Goal: Task Accomplishment & Management: Complete application form

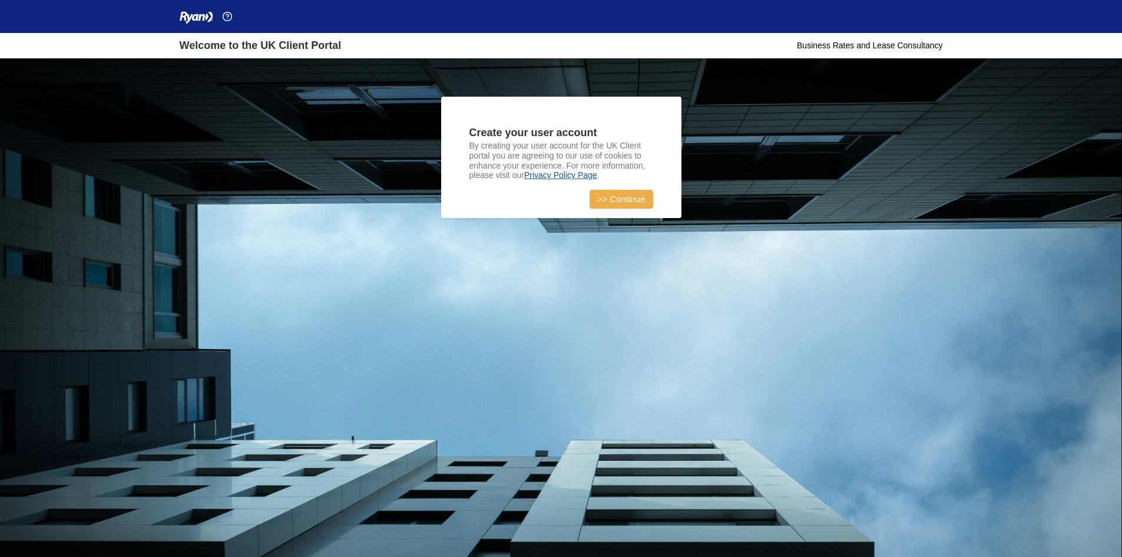
click at [626, 197] on link ">> Continue" at bounding box center [622, 199] width 64 height 19
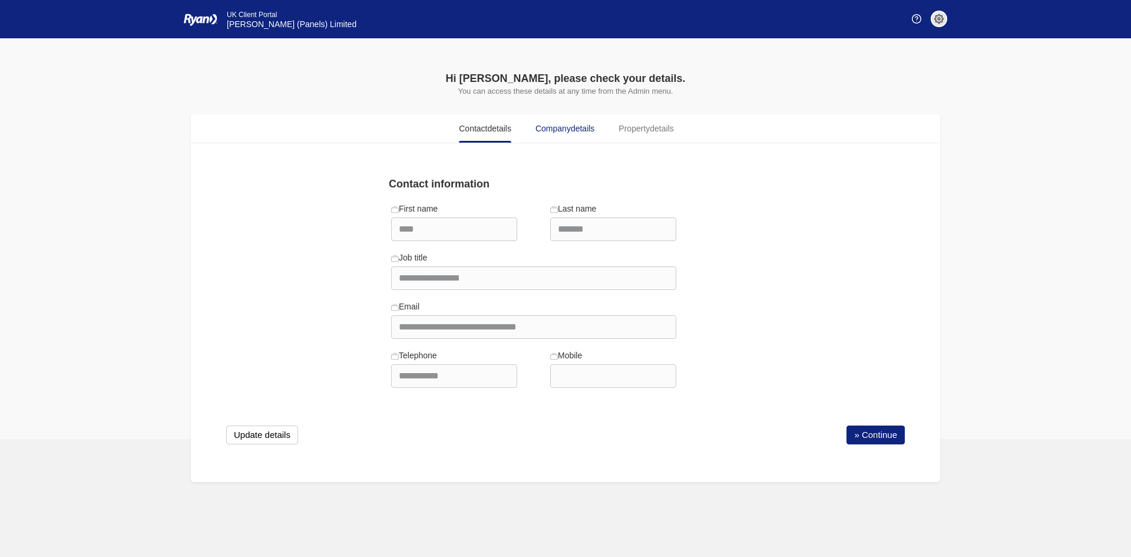
click at [565, 133] on span "Company details" at bounding box center [565, 129] width 59 height 12
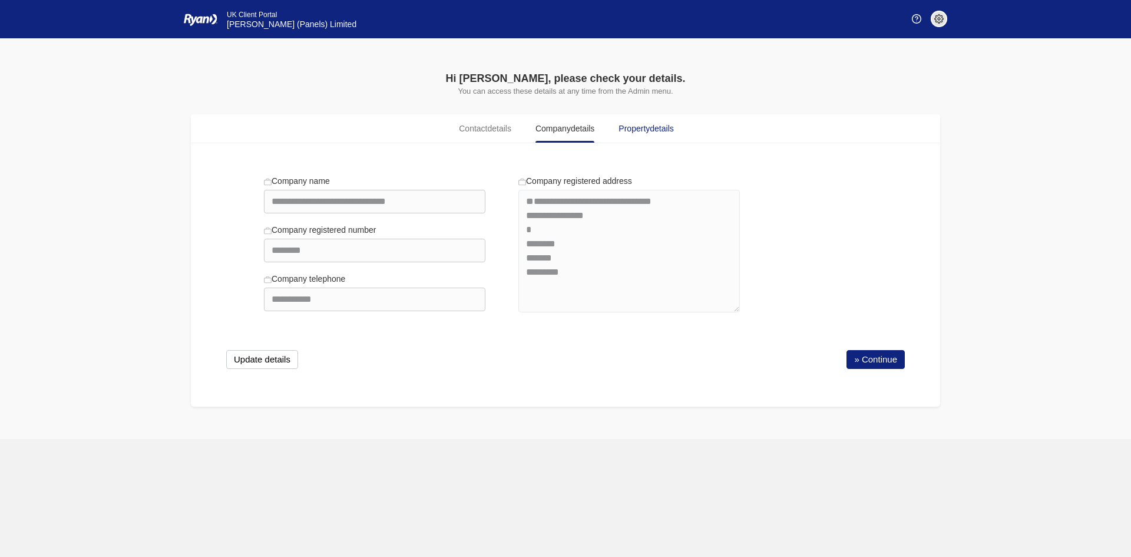
click at [643, 131] on span "Property details" at bounding box center [646, 129] width 55 height 12
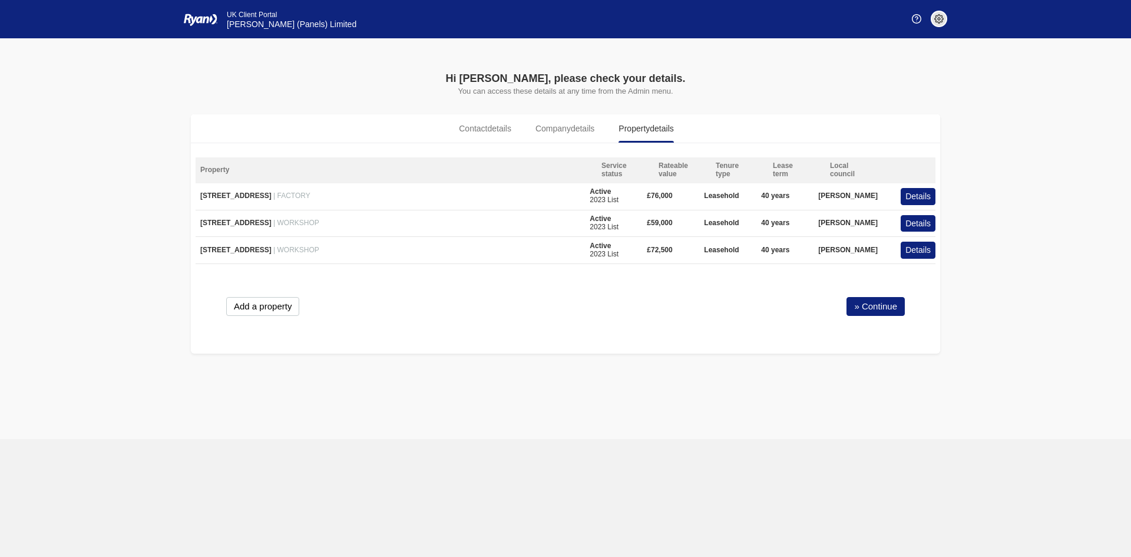
click at [864, 302] on link "» Continue" at bounding box center [876, 306] width 58 height 19
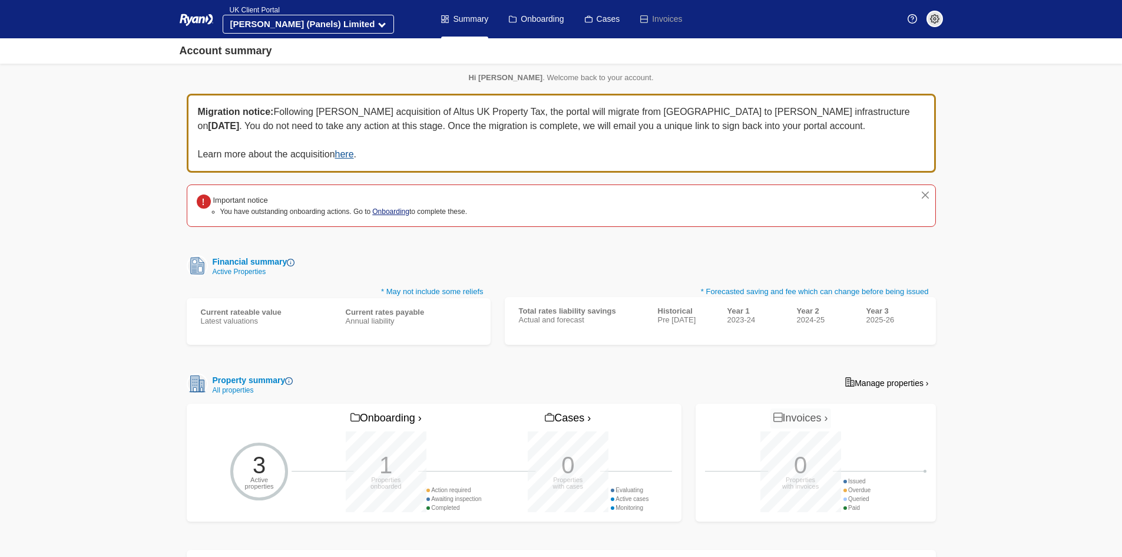
click at [382, 207] on link "Onboarding" at bounding box center [390, 211] width 37 height 8
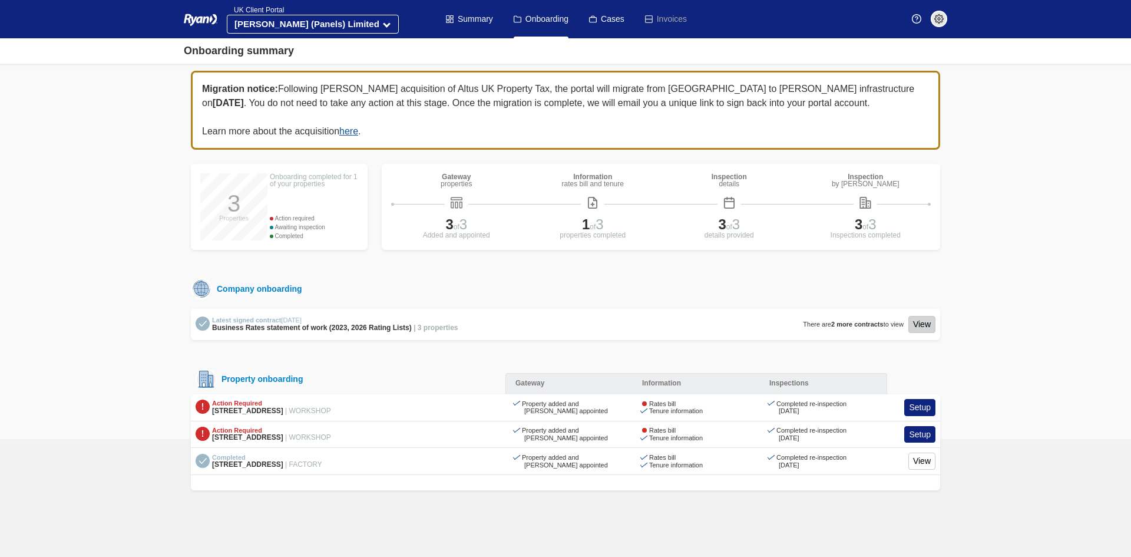
click at [914, 324] on link "View" at bounding box center [922, 324] width 27 height 17
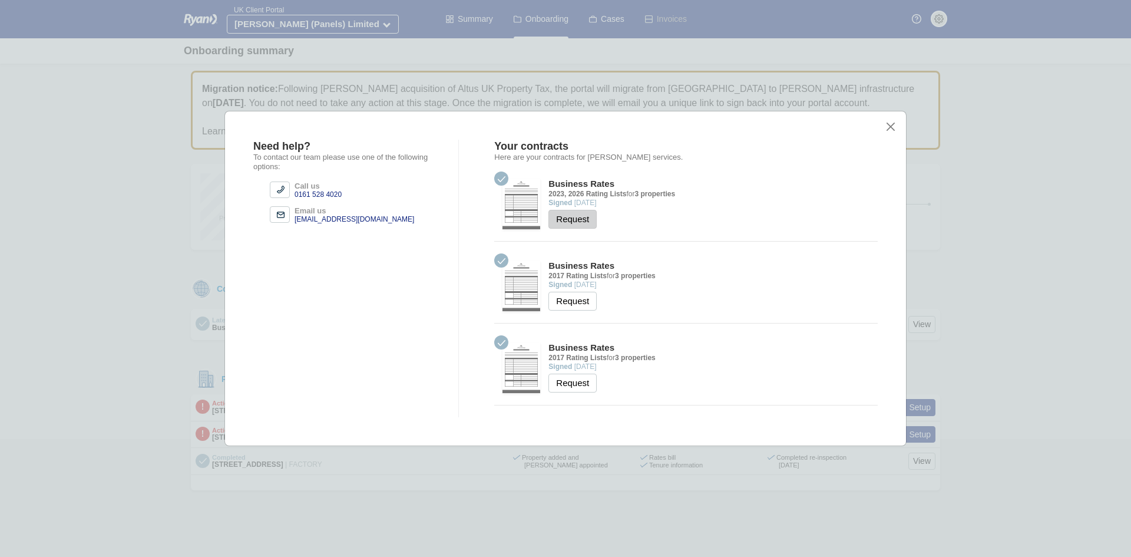
click at [564, 224] on button "Request" at bounding box center [573, 219] width 48 height 19
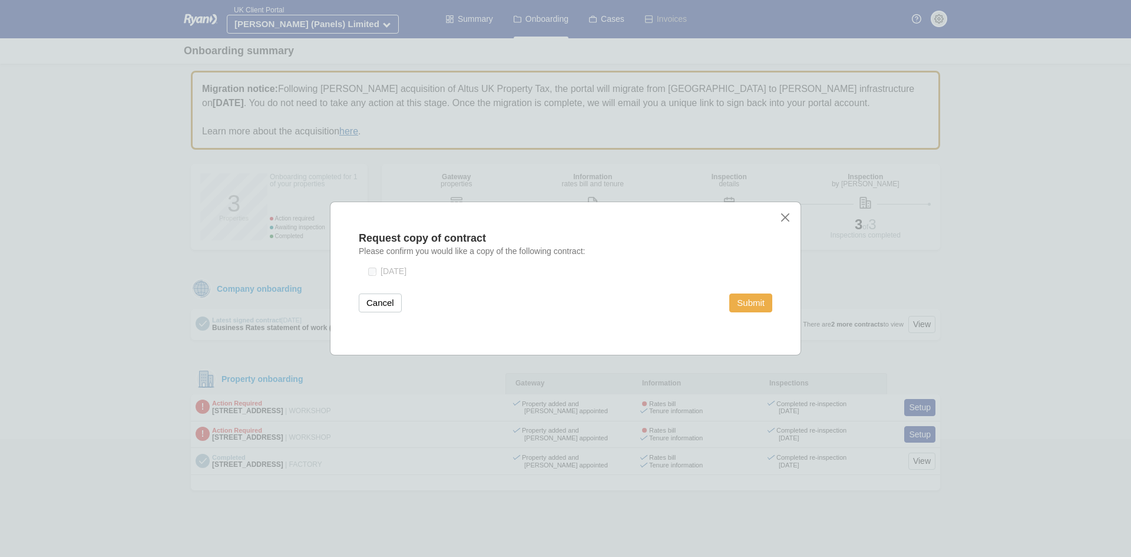
click at [759, 306] on button "Submit" at bounding box center [750, 302] width 43 height 19
click at [374, 304] on button "Finish" at bounding box center [378, 302] width 39 height 19
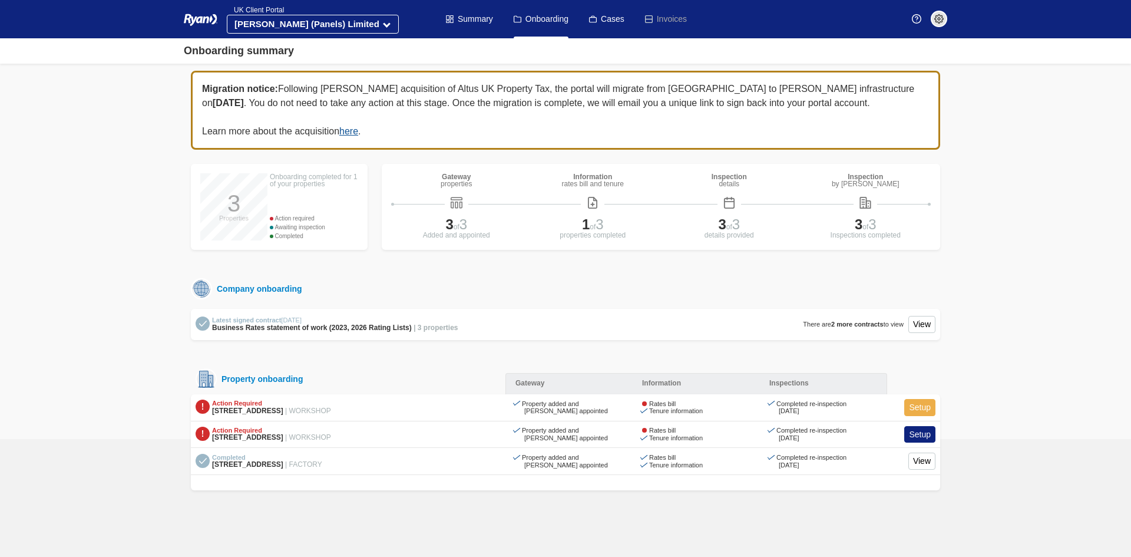
click at [912, 401] on link "Setup" at bounding box center [919, 407] width 31 height 17
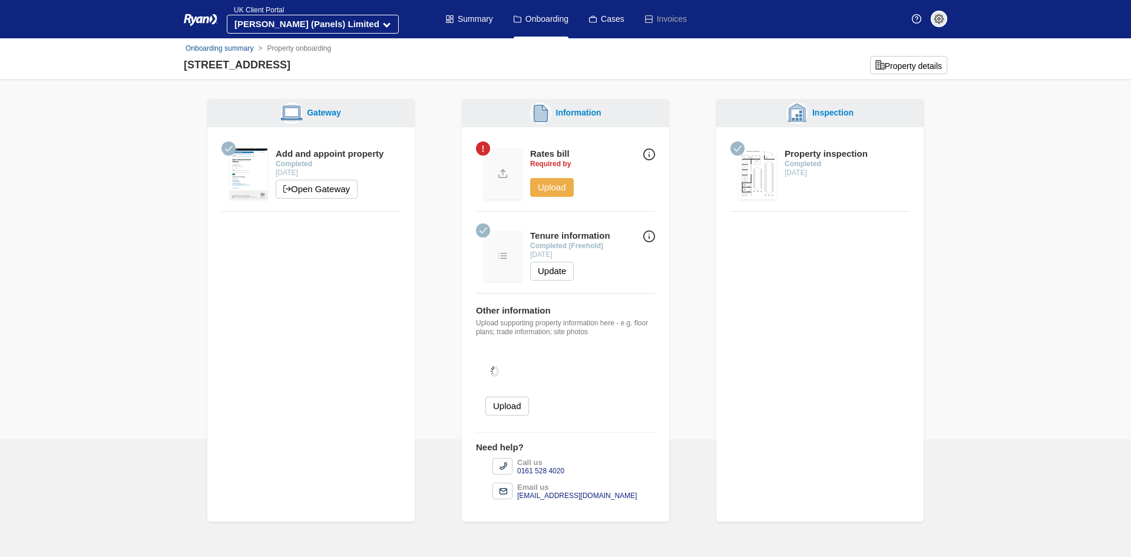
click at [547, 183] on button "Upload" at bounding box center [552, 187] width 44 height 19
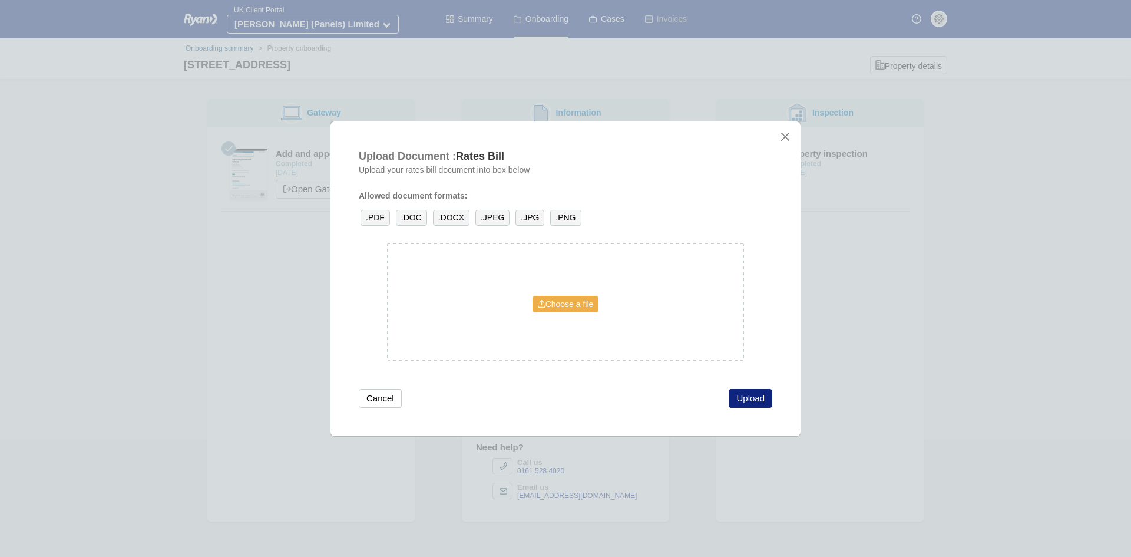
click at [562, 303] on link "Choose a file" at bounding box center [566, 304] width 67 height 16
click at [785, 140] on button "close" at bounding box center [785, 137] width 12 height 12
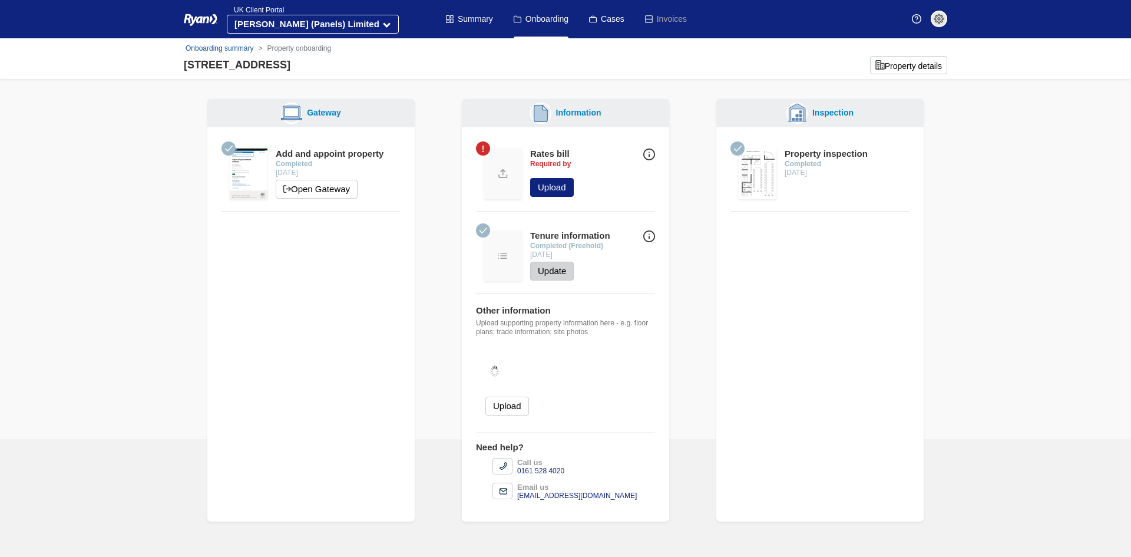
click at [541, 274] on button "Update" at bounding box center [552, 271] width 44 height 19
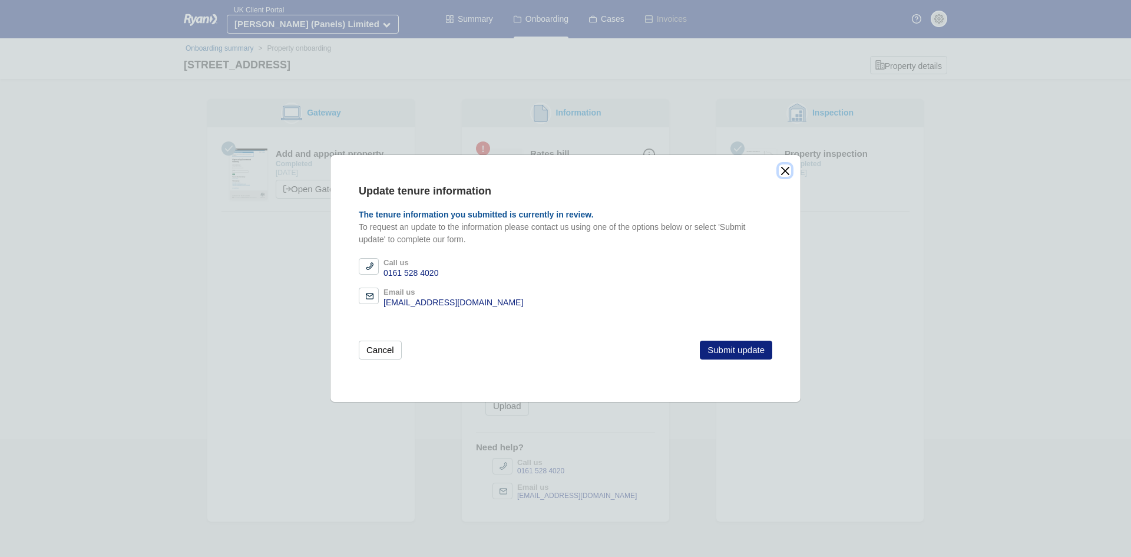
click at [782, 170] on button "close" at bounding box center [785, 170] width 12 height 12
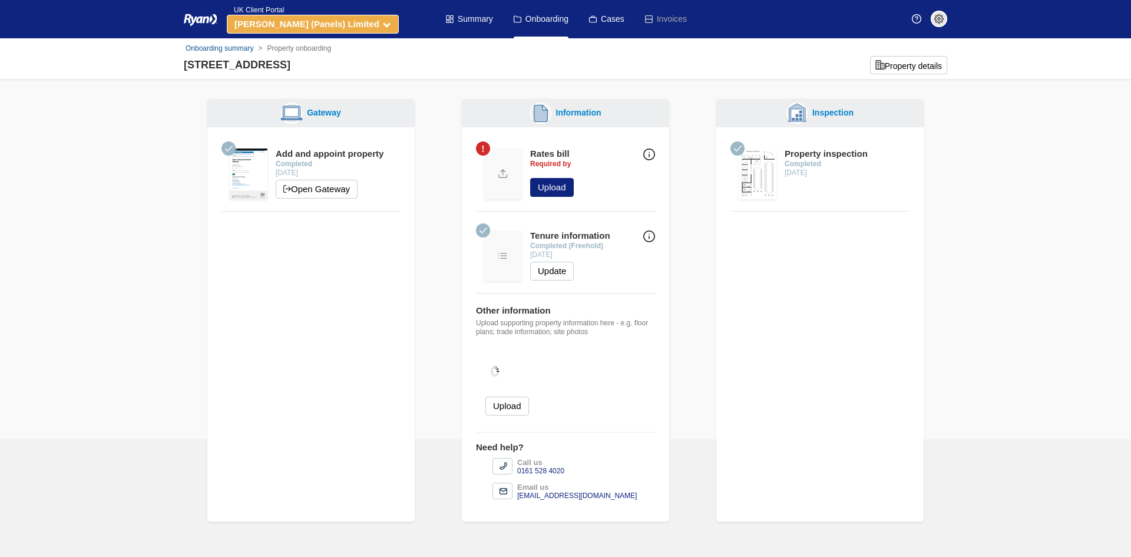
click at [342, 27] on strong "[PERSON_NAME] (Panels) Limited" at bounding box center [307, 24] width 145 height 10
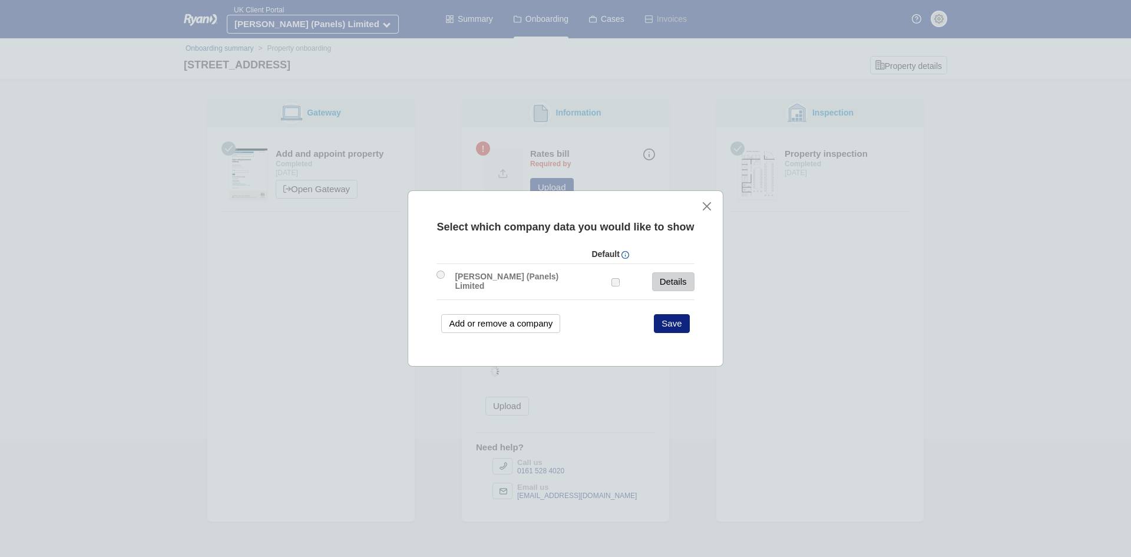
click at [668, 284] on link "Details" at bounding box center [673, 281] width 42 height 19
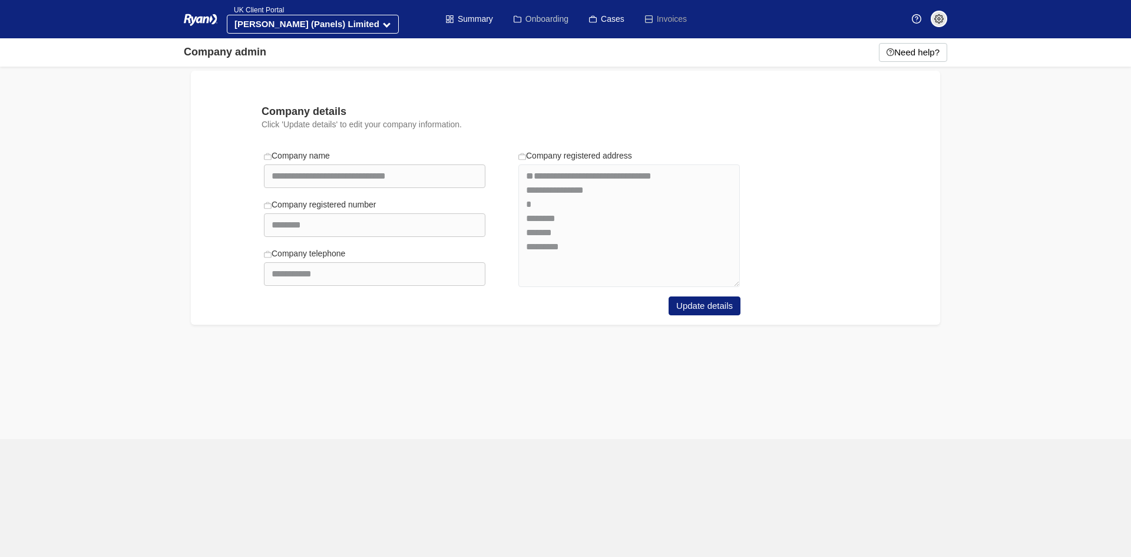
click at [540, 15] on link "Onboarding" at bounding box center [541, 19] width 55 height 38
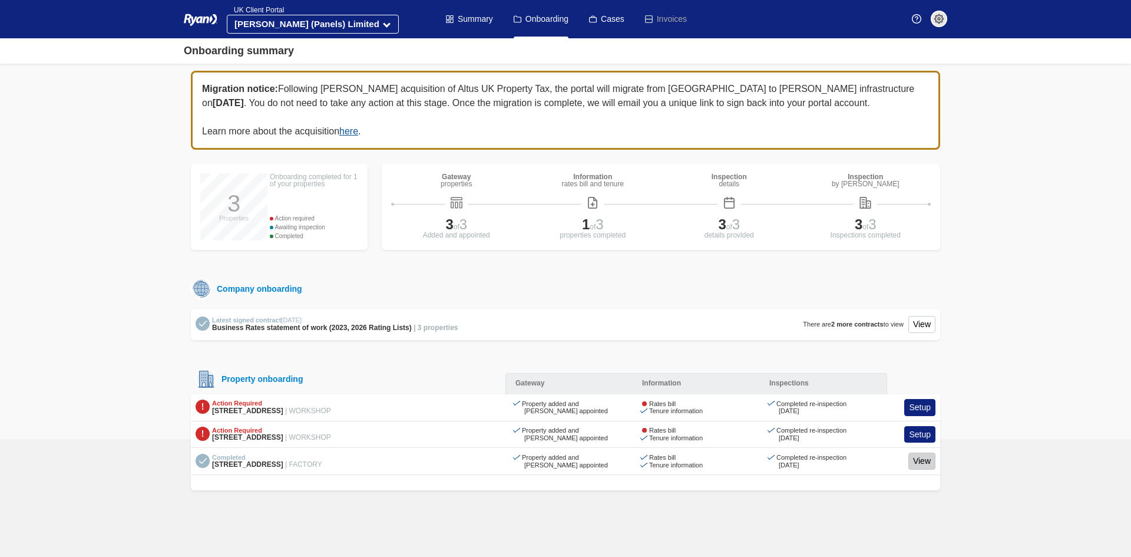
click at [916, 457] on link "View" at bounding box center [922, 461] width 27 height 17
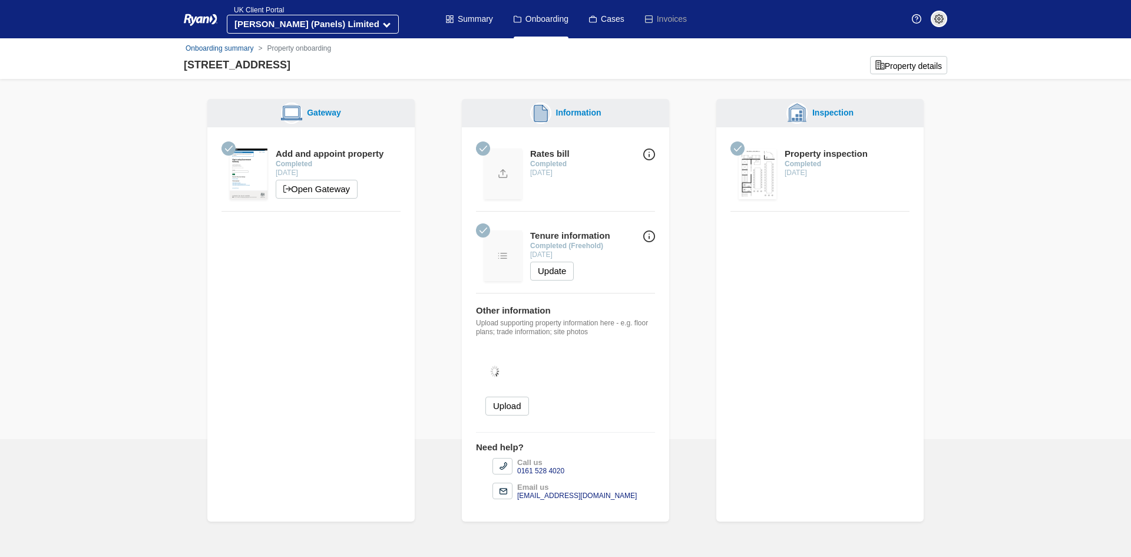
click at [651, 153] on img at bounding box center [649, 154] width 12 height 12
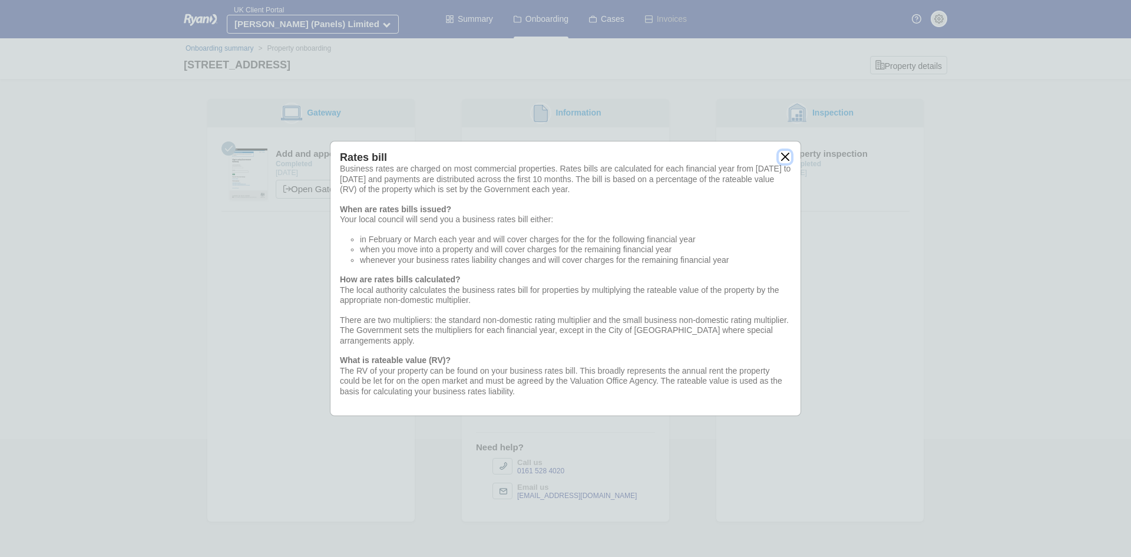
click at [784, 156] on button "close" at bounding box center [785, 157] width 12 height 12
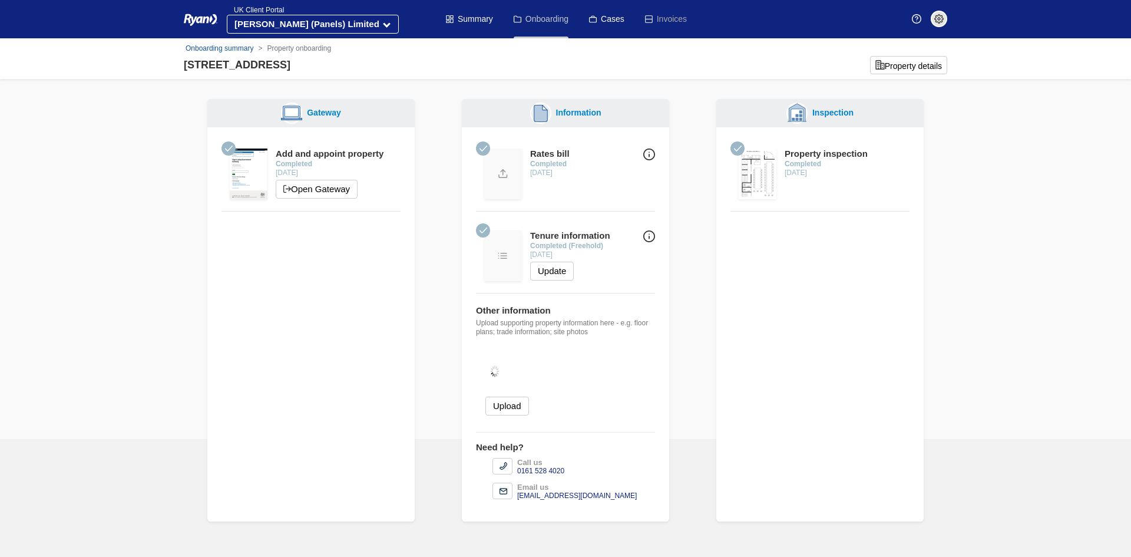
click at [531, 24] on link "Onboarding" at bounding box center [541, 19] width 55 height 38
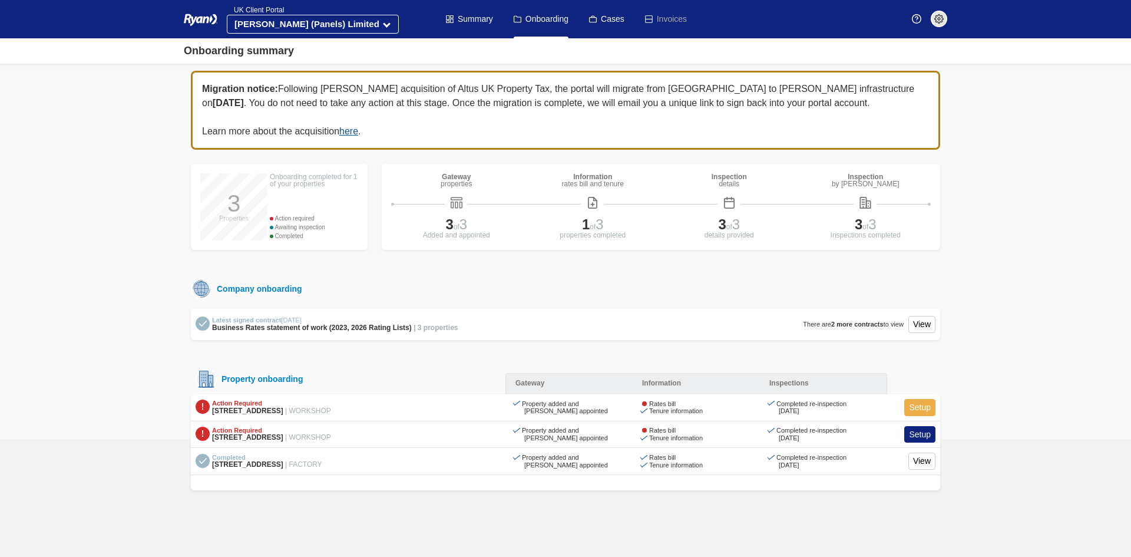
click at [912, 402] on link "Setup" at bounding box center [919, 407] width 31 height 17
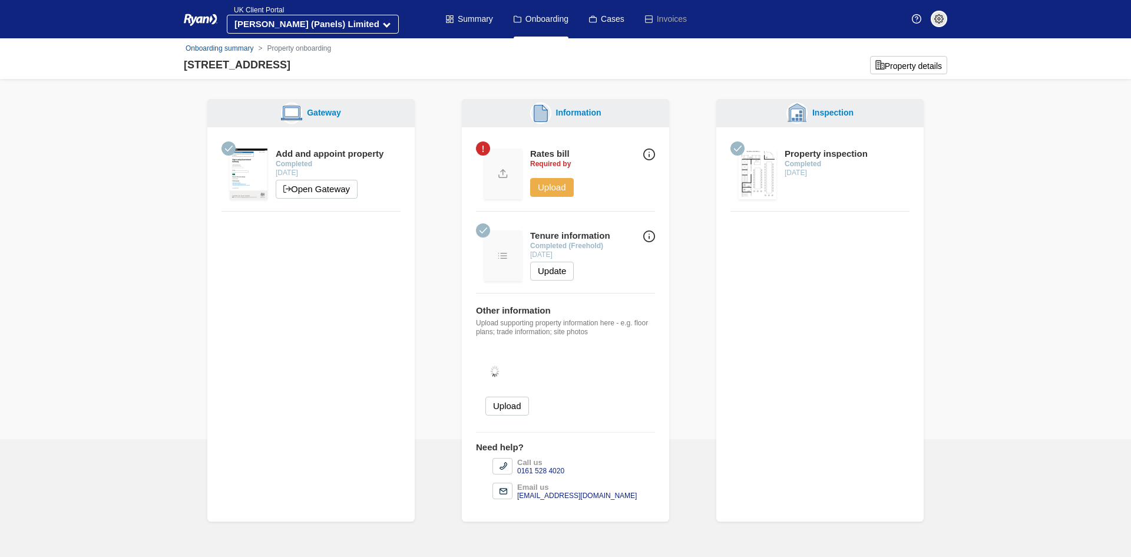
click at [547, 182] on button "Upload" at bounding box center [552, 187] width 44 height 19
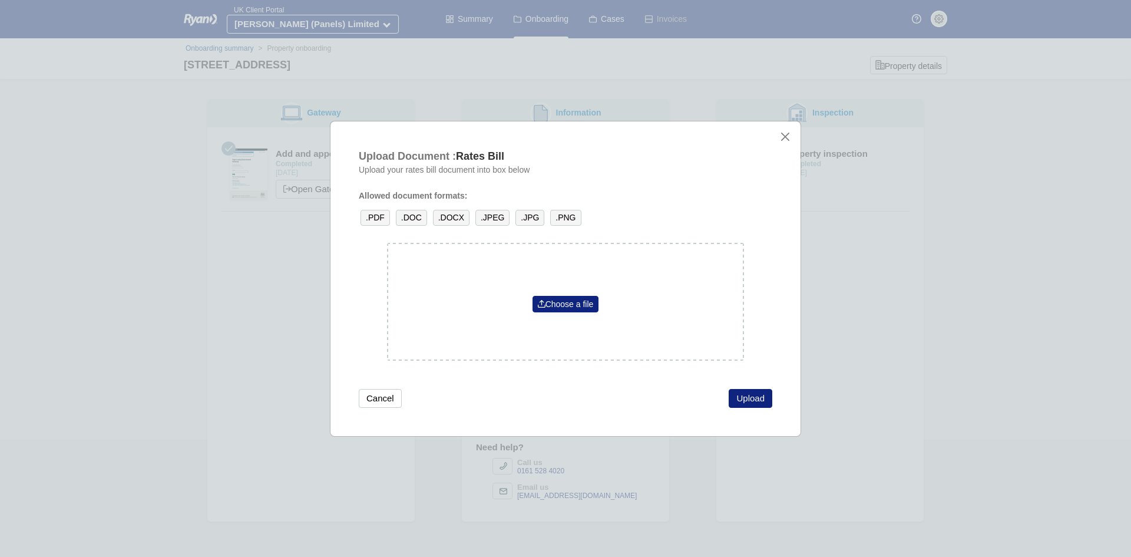
click at [544, 294] on div "Choose a file" at bounding box center [566, 301] width 67 height 21
click at [543, 304] on img at bounding box center [542, 304] width 8 height 8
click at [747, 396] on button "Upload" at bounding box center [751, 398] width 44 height 19
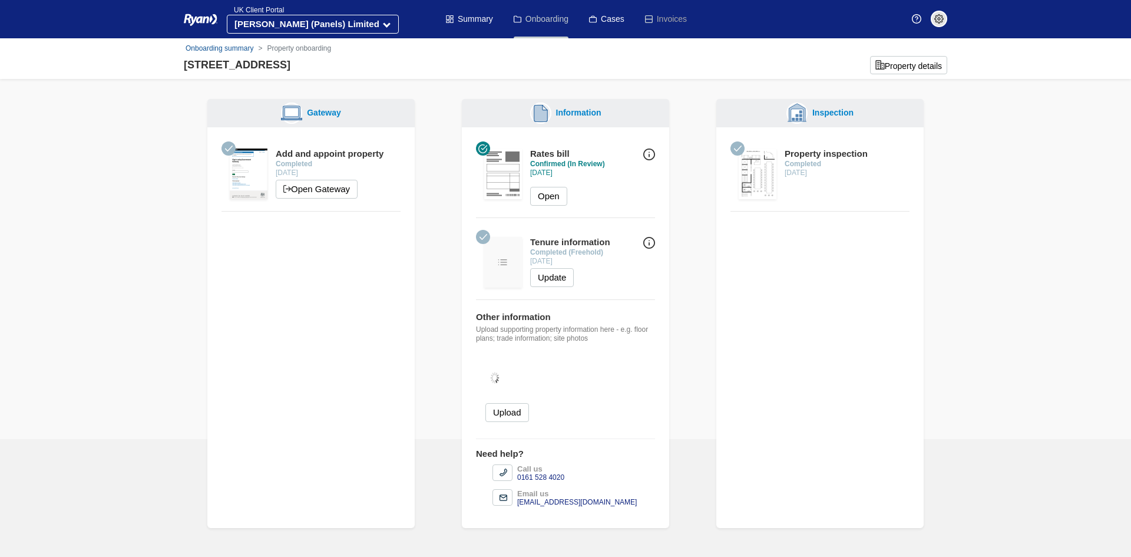
click at [553, 15] on link "Onboarding" at bounding box center [541, 19] width 55 height 38
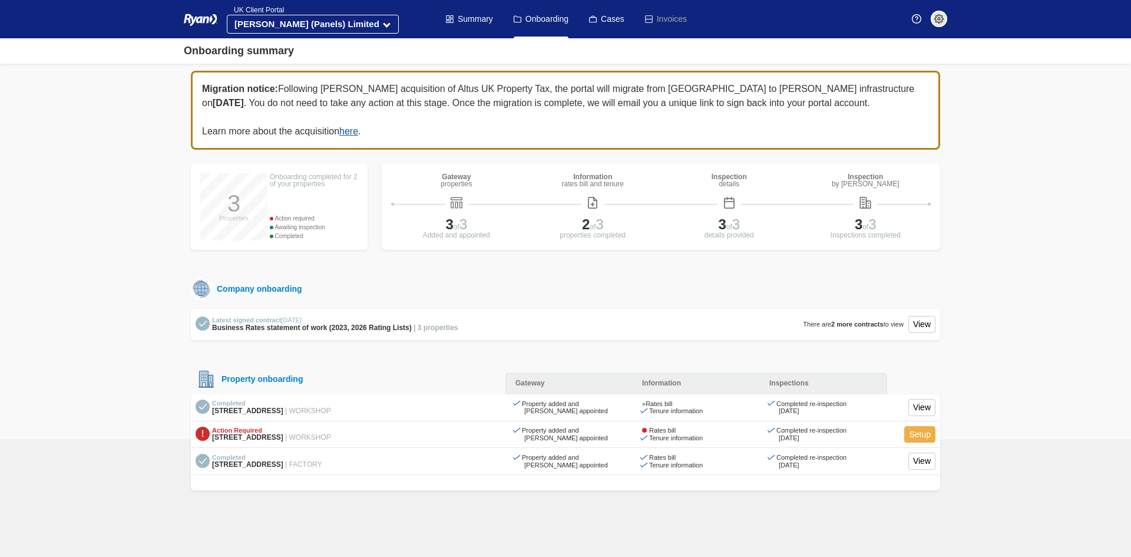
click at [912, 434] on link "Setup" at bounding box center [919, 434] width 31 height 17
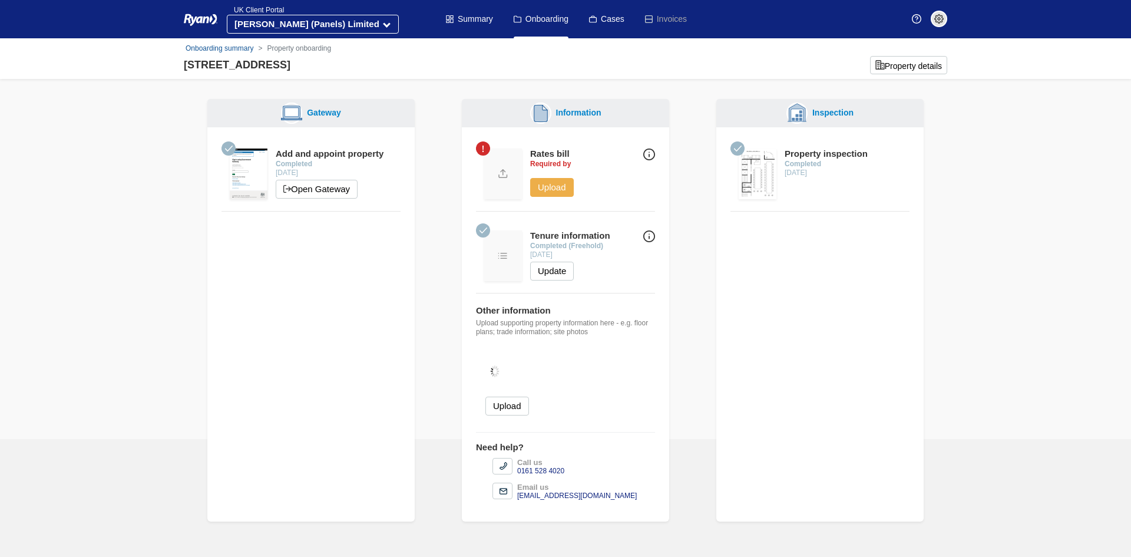
click at [564, 184] on button "Upload" at bounding box center [552, 187] width 44 height 19
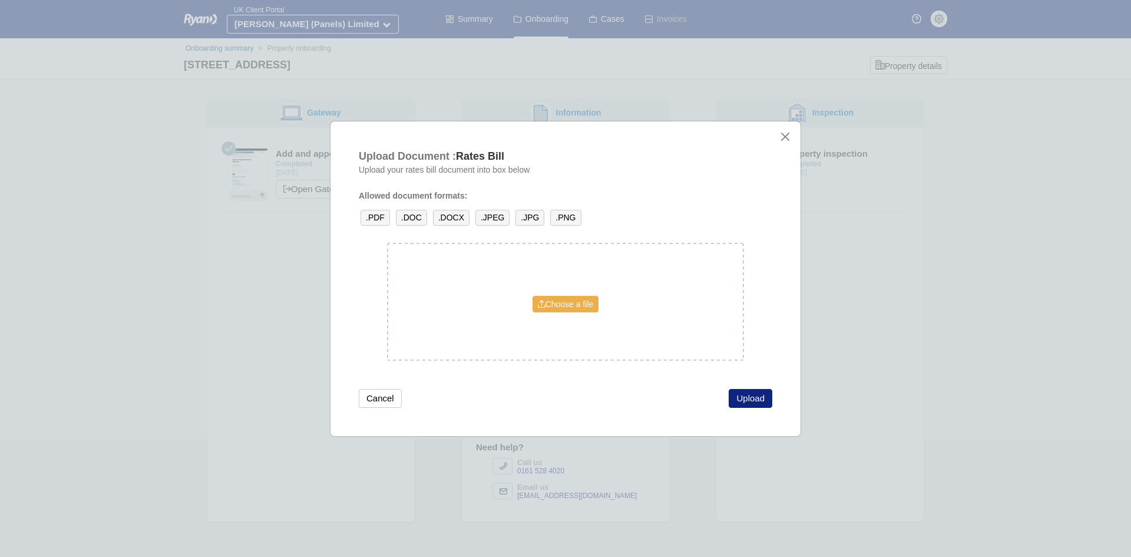
click at [544, 300] on link "Choose a file" at bounding box center [566, 304] width 67 height 16
click at [757, 393] on button "Upload" at bounding box center [751, 398] width 44 height 19
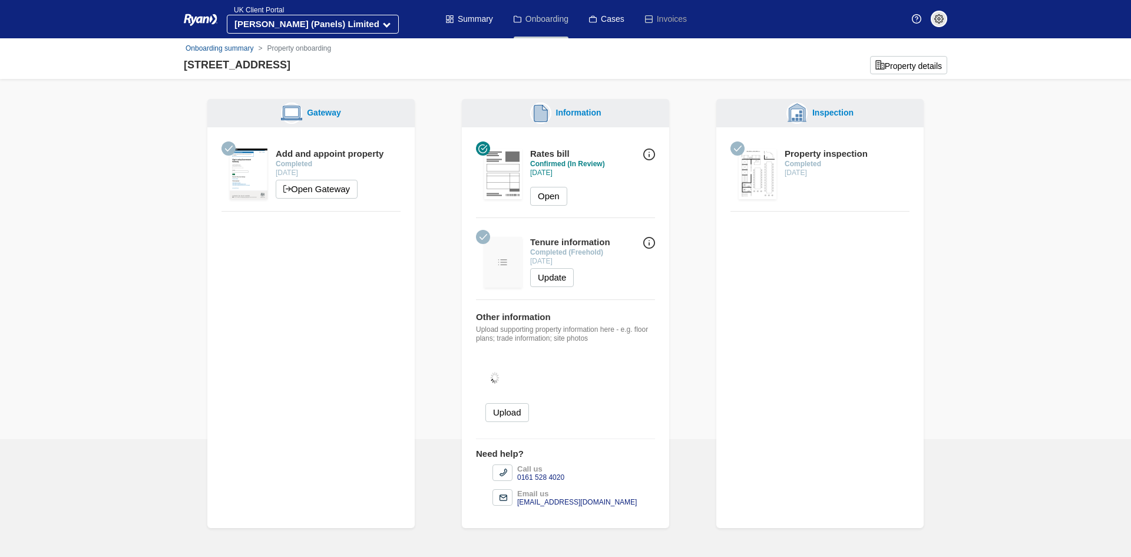
click at [536, 18] on link "Onboarding" at bounding box center [541, 19] width 55 height 38
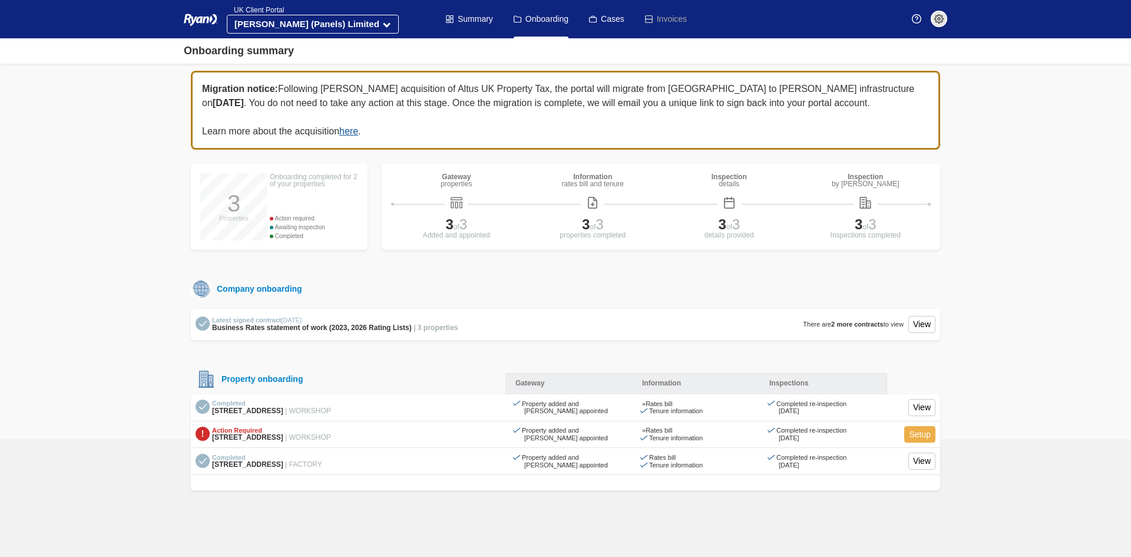
click at [928, 435] on link "Setup" at bounding box center [919, 434] width 31 height 17
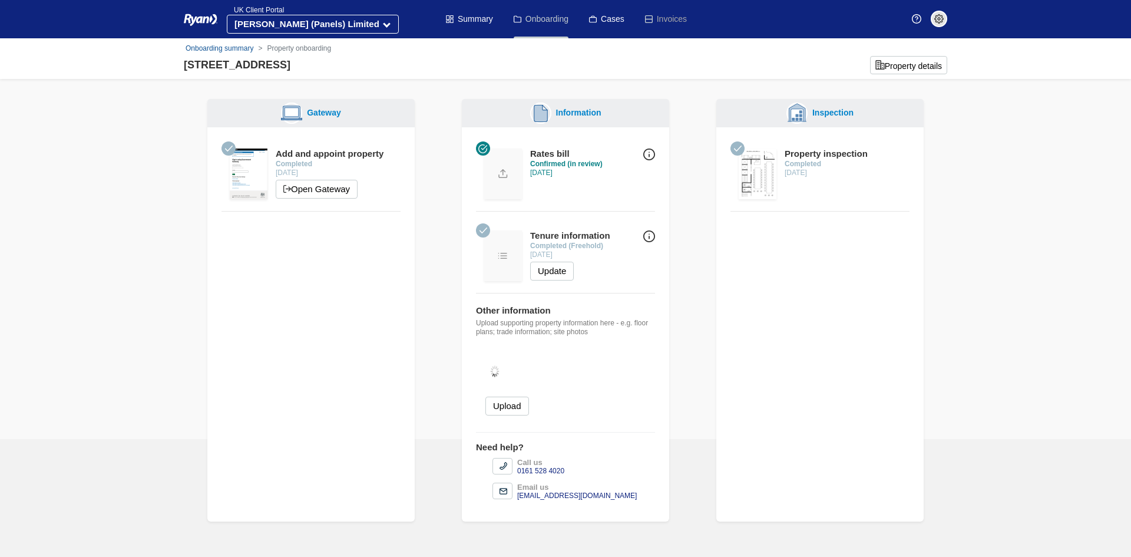
click at [554, 25] on link "Onboarding" at bounding box center [541, 19] width 55 height 38
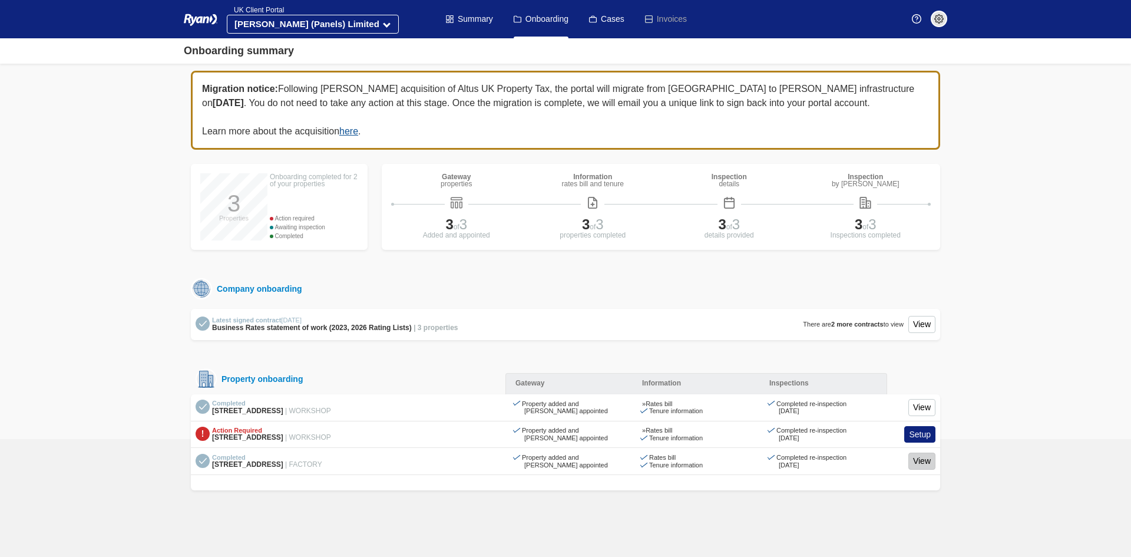
click at [918, 464] on link "View" at bounding box center [922, 461] width 27 height 17
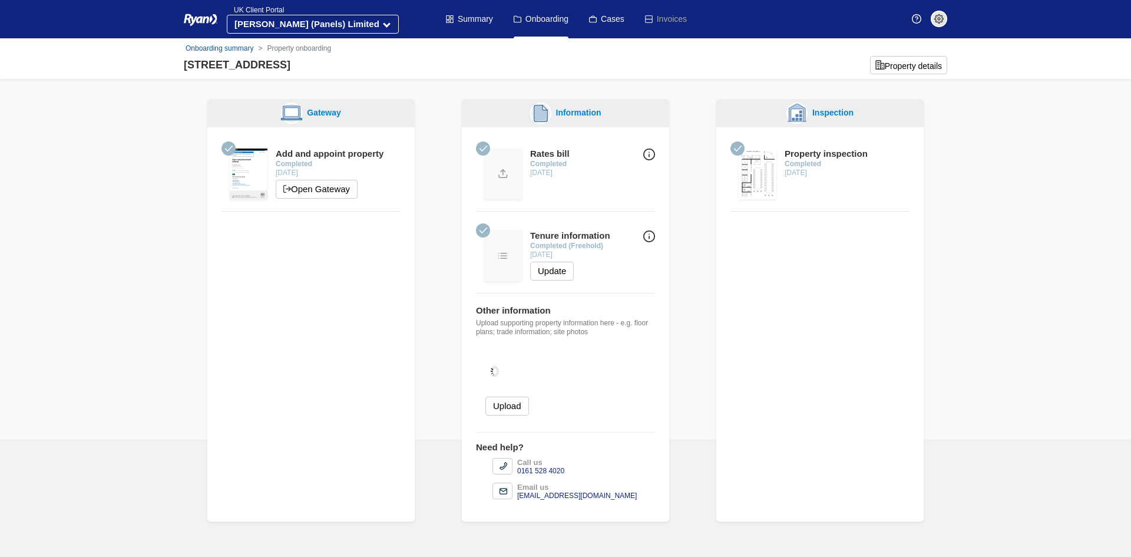
click at [502, 178] on img at bounding box center [503, 173] width 38 height 51
click at [503, 171] on img at bounding box center [503, 173] width 38 height 51
click at [646, 155] on img at bounding box center [649, 154] width 12 height 12
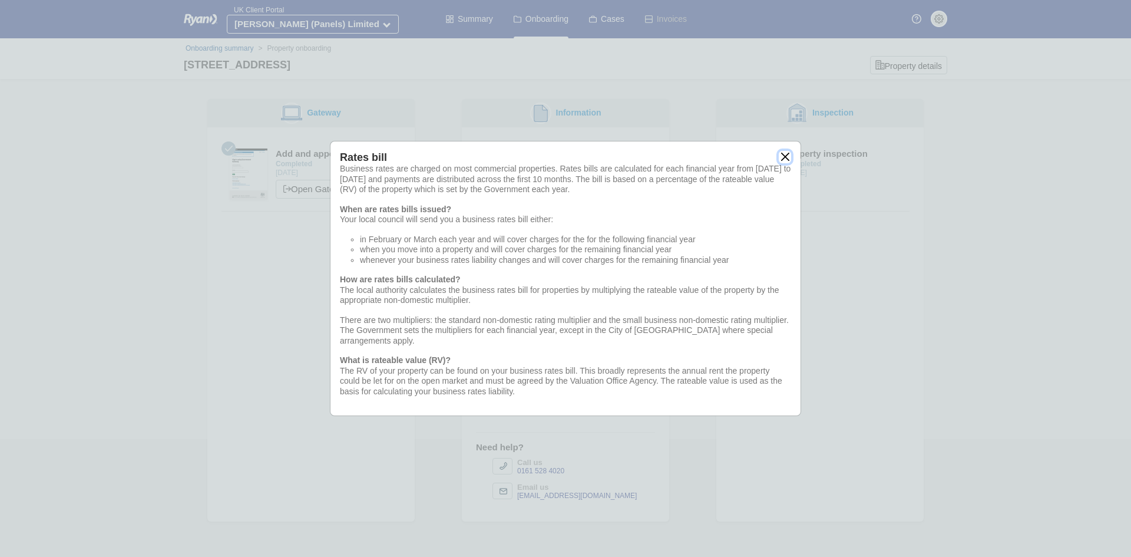
click at [786, 156] on button "close" at bounding box center [785, 157] width 12 height 12
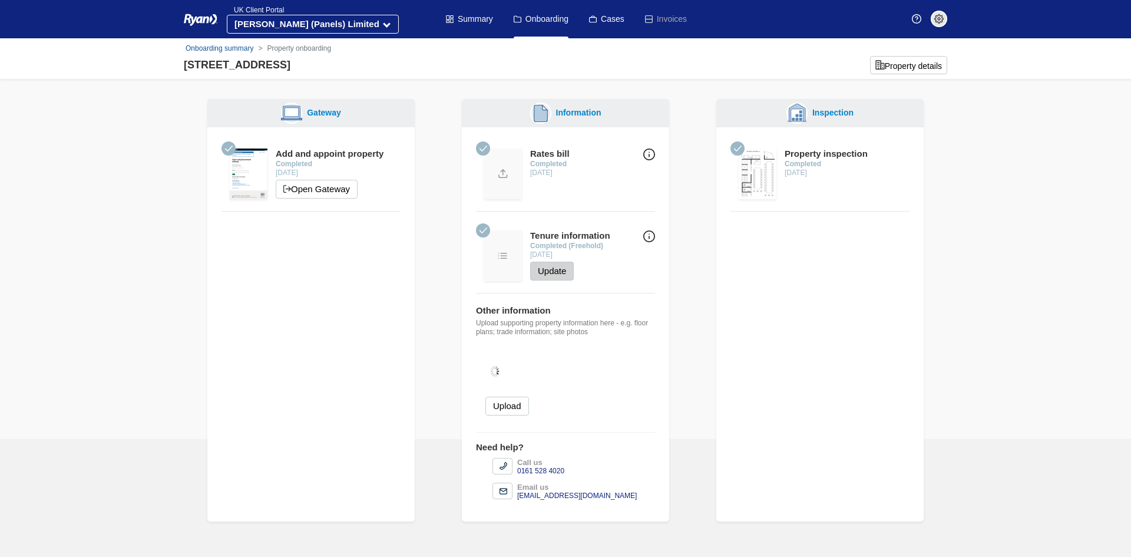
click at [553, 269] on button "Update" at bounding box center [552, 271] width 44 height 19
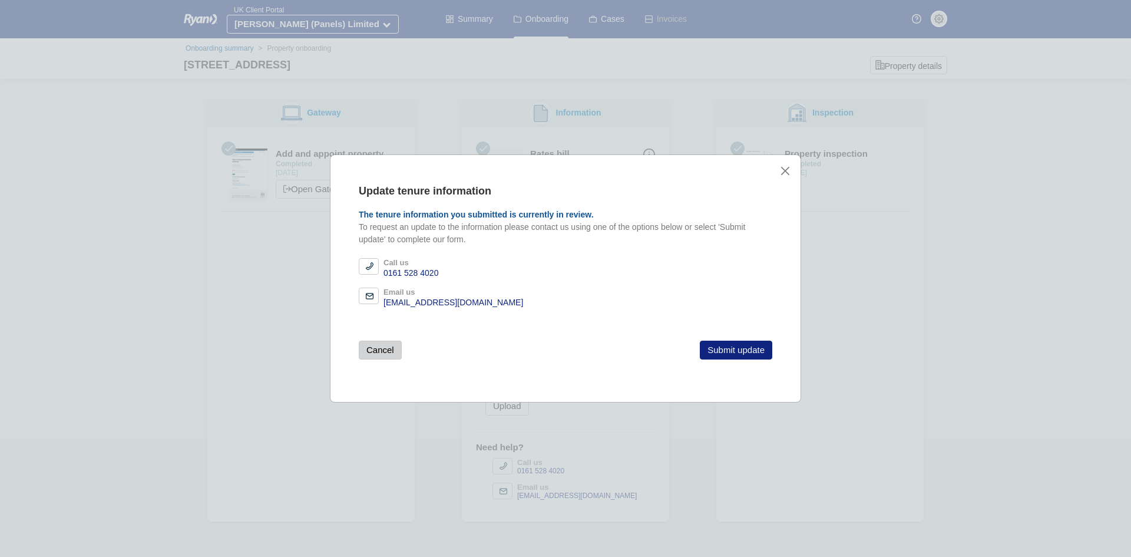
click at [381, 349] on button "Cancel" at bounding box center [380, 350] width 43 height 19
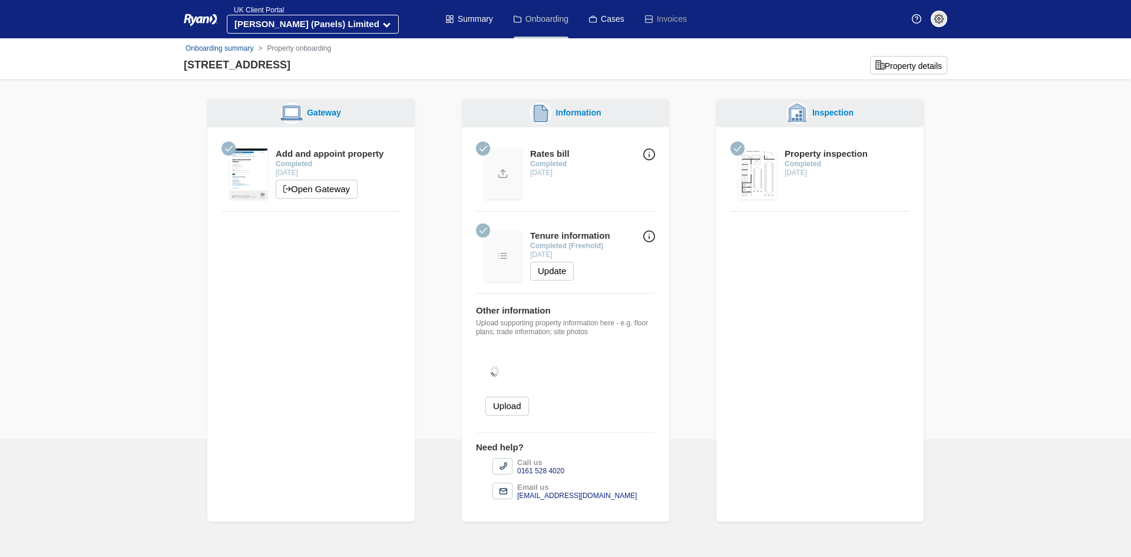
click at [543, 25] on link "Onboarding" at bounding box center [541, 19] width 55 height 38
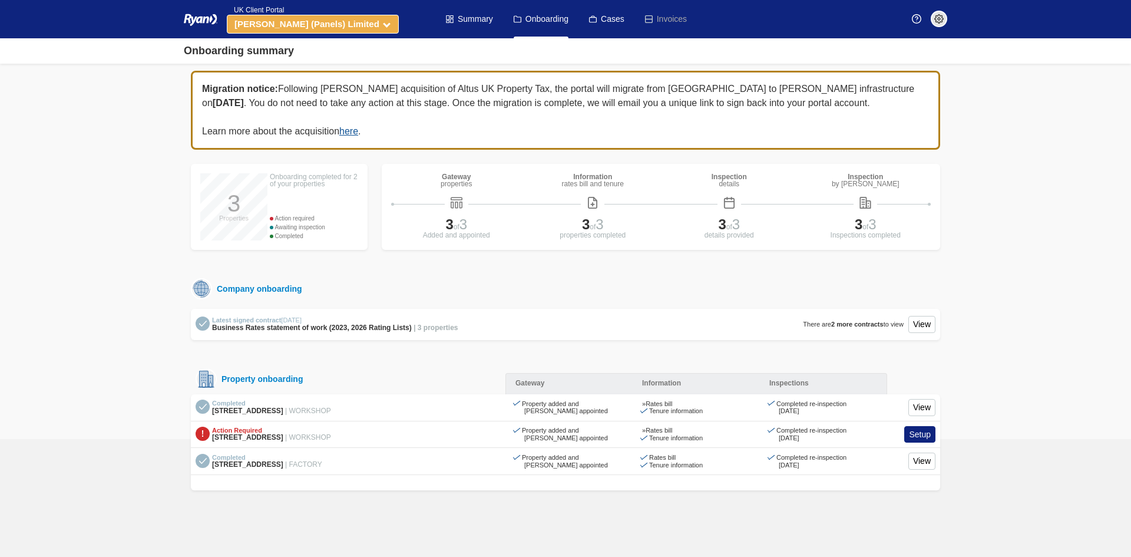
click at [312, 22] on strong "[PERSON_NAME] (Panels) Limited" at bounding box center [307, 24] width 145 height 10
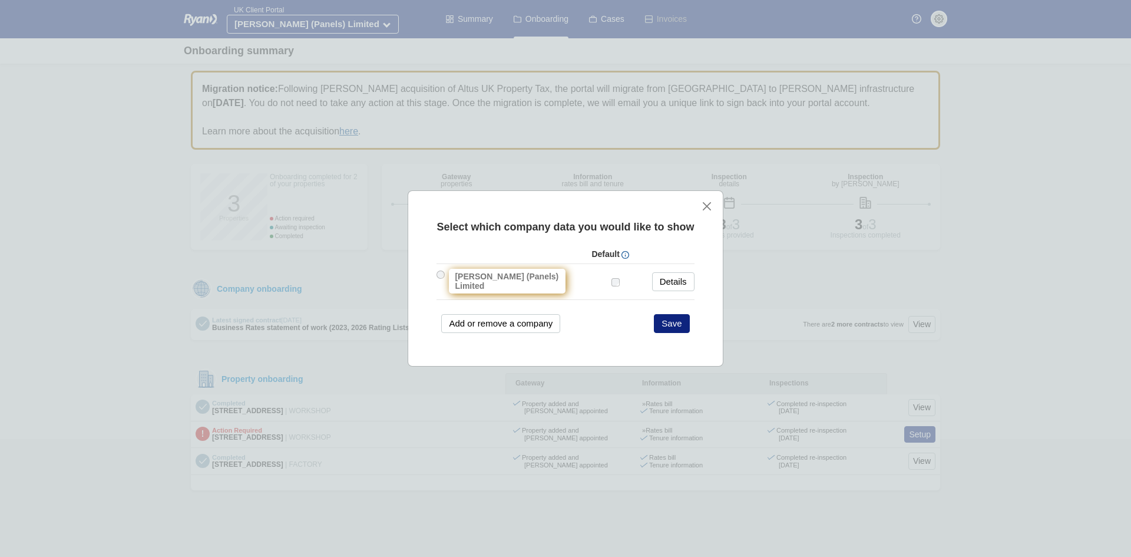
click at [514, 275] on label "[PERSON_NAME] (Panels) Limited" at bounding box center [507, 281] width 117 height 25
click at [660, 276] on link "Details" at bounding box center [673, 281] width 42 height 19
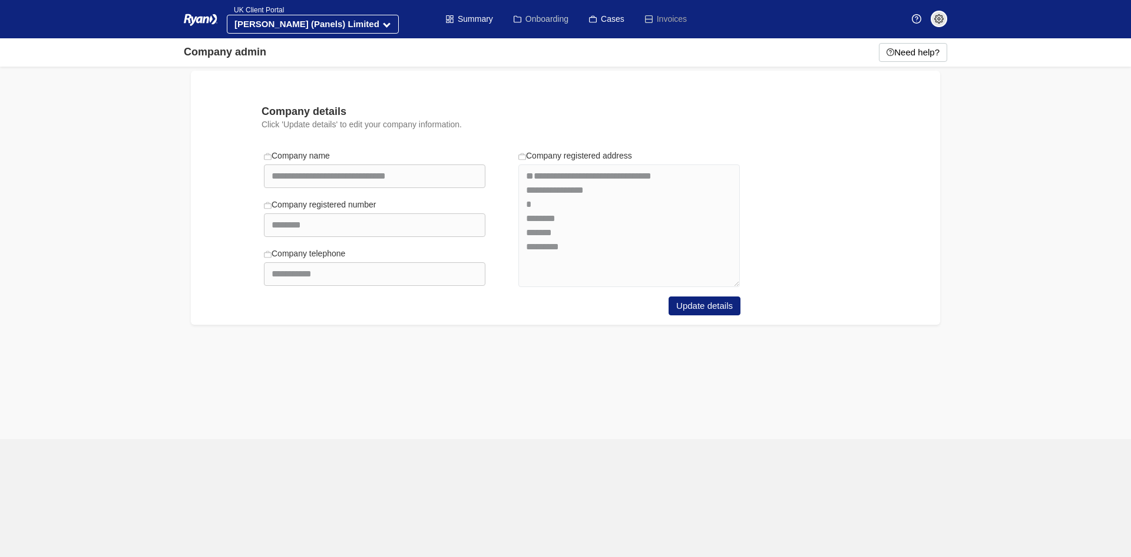
click at [544, 22] on link "Onboarding" at bounding box center [541, 19] width 55 height 38
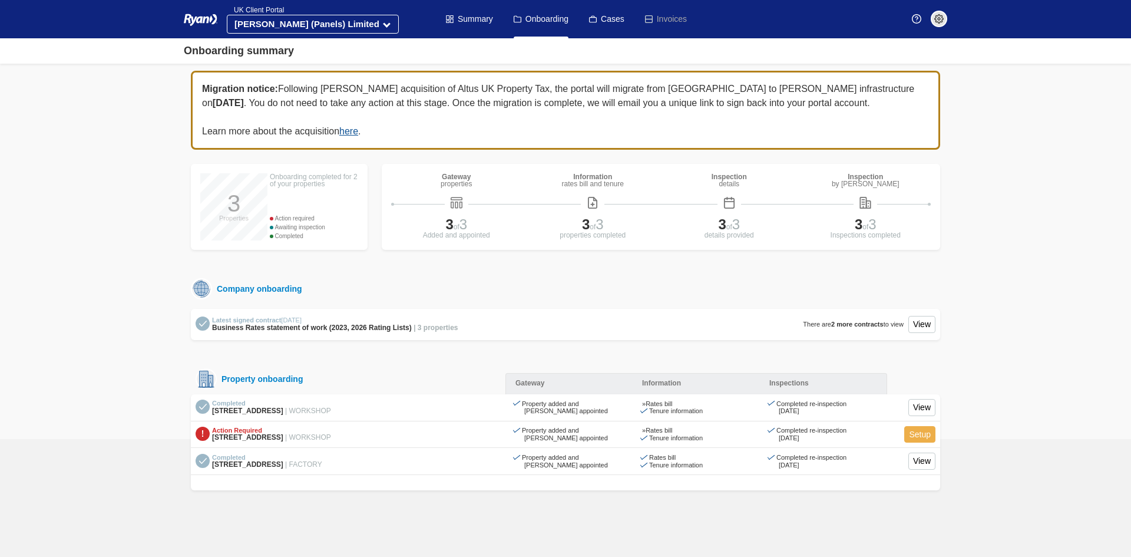
click at [919, 435] on link "Setup" at bounding box center [919, 434] width 31 height 17
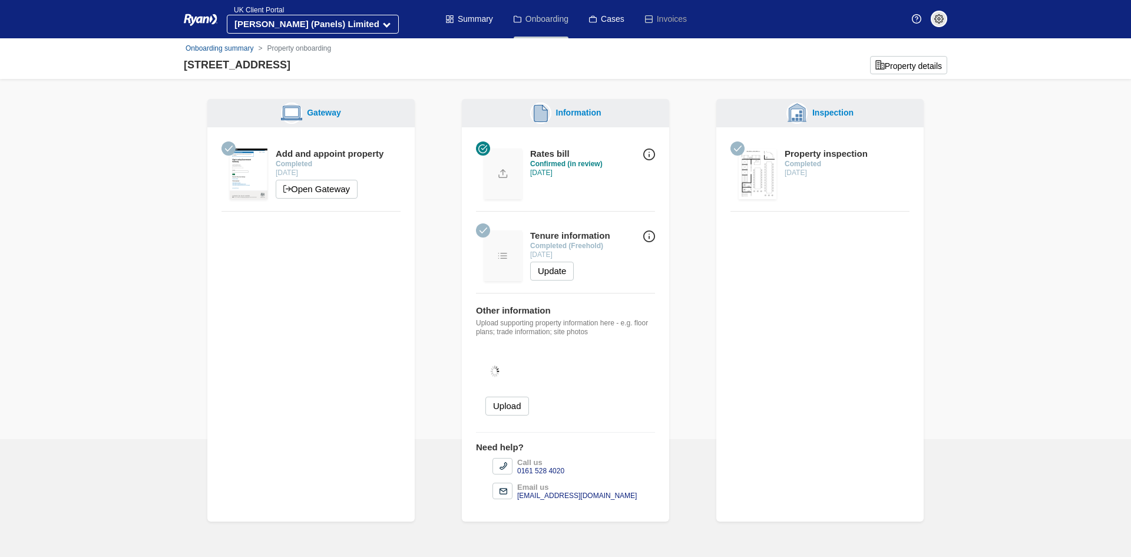
click at [530, 19] on link "Onboarding" at bounding box center [541, 19] width 55 height 38
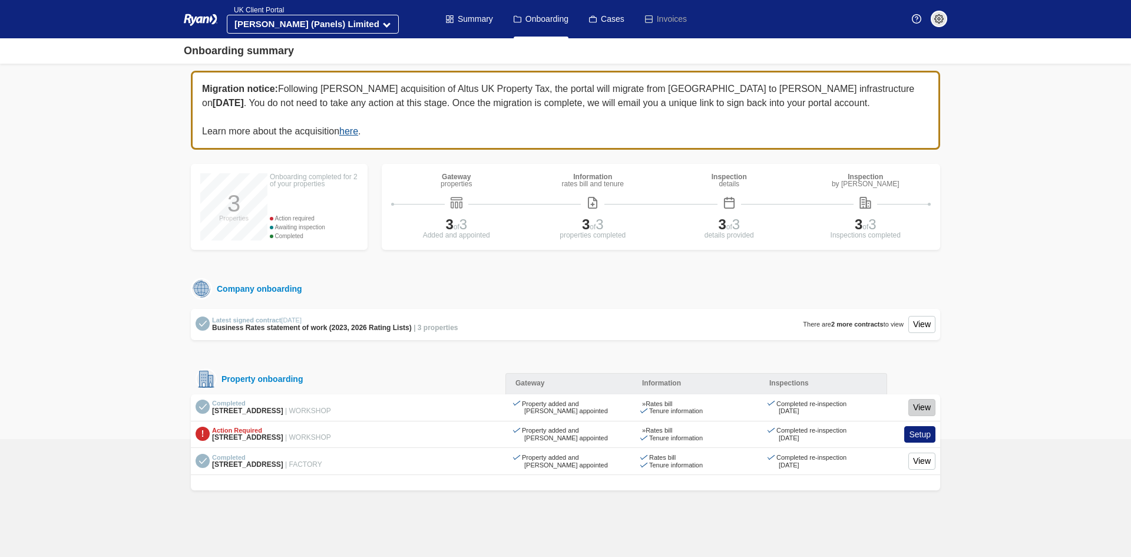
click at [923, 408] on link "View" at bounding box center [922, 407] width 27 height 17
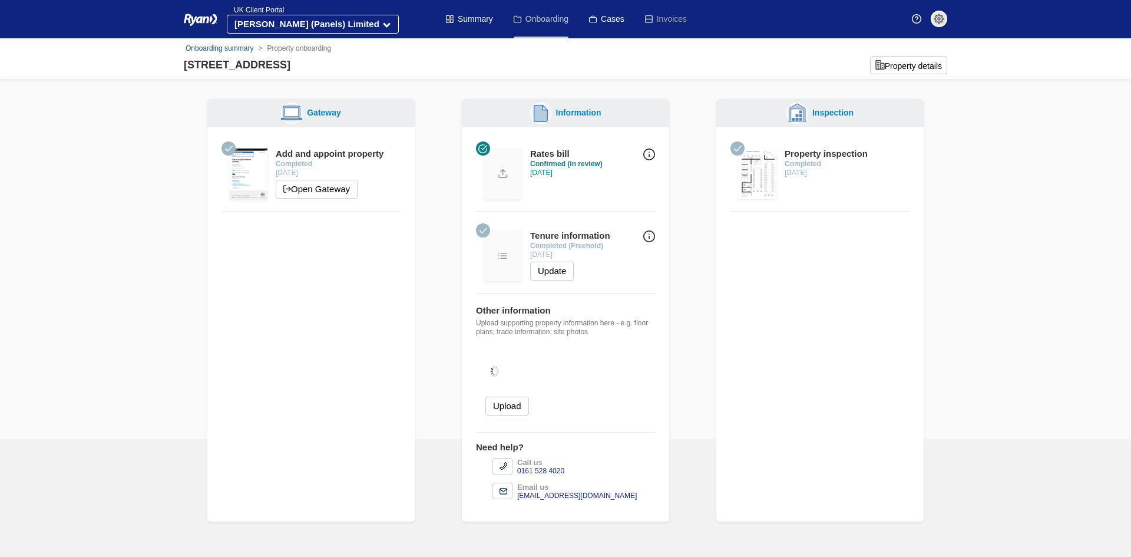
click at [548, 19] on link "Onboarding" at bounding box center [541, 19] width 55 height 38
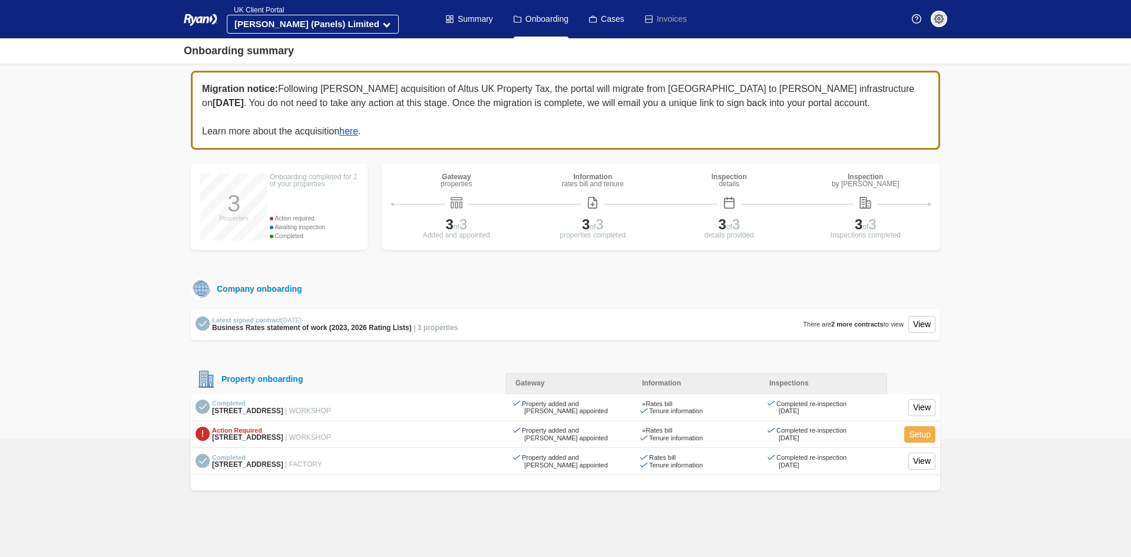
click at [916, 434] on link "Setup" at bounding box center [919, 434] width 31 height 17
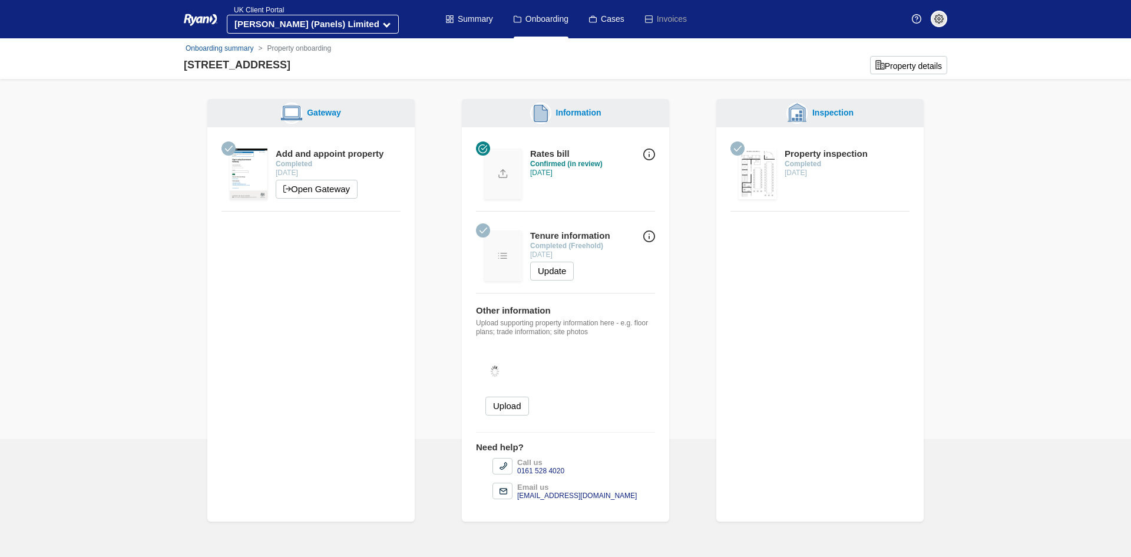
click at [946, 14] on span at bounding box center [939, 19] width 16 height 16
click at [881, 134] on span "Logout" at bounding box center [902, 136] width 93 height 18
